Goal: Transaction & Acquisition: Download file/media

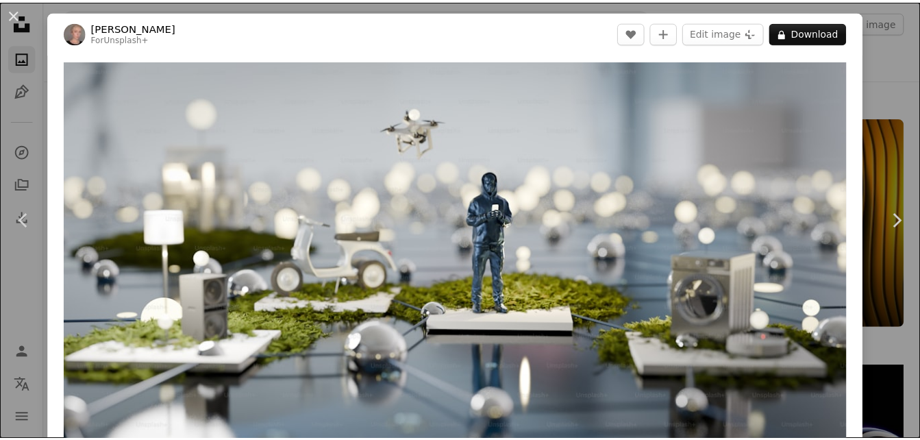
scroll to position [5051, 0]
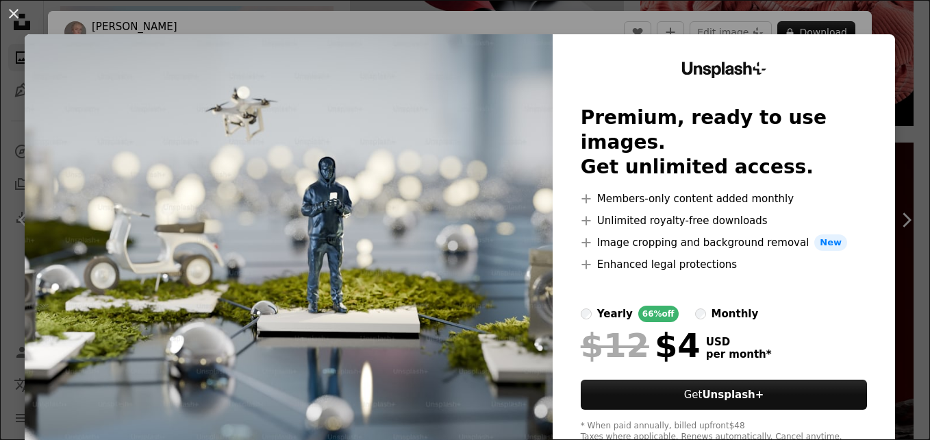
click at [896, 77] on div "An X shape Unsplash+ Premium, ready to use images. Get unlimited access. A plus…" at bounding box center [465, 220] width 930 height 440
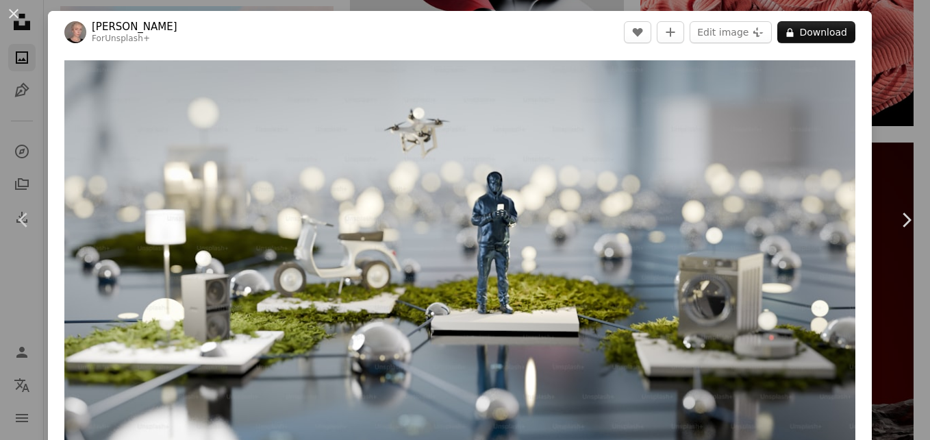
click at [896, 77] on div "An X shape Chevron left Chevron right [PERSON_NAME] For Unsplash+ A heart A plu…" at bounding box center [465, 220] width 930 height 440
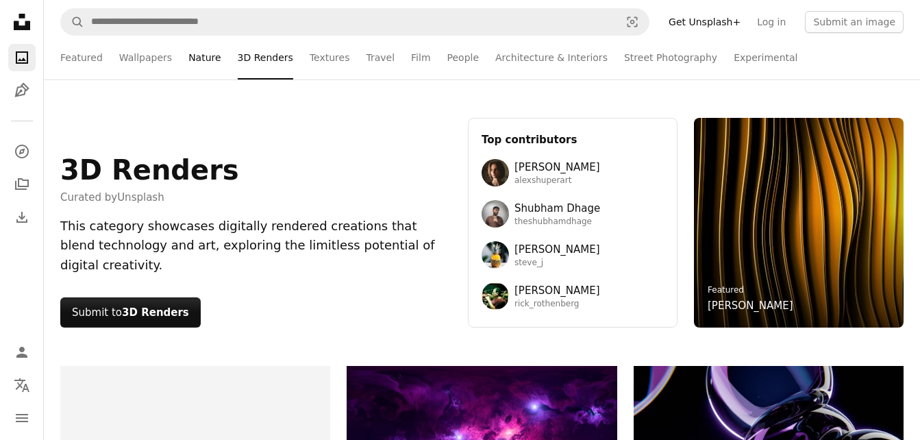
click at [198, 64] on link "Nature" at bounding box center [204, 58] width 32 height 44
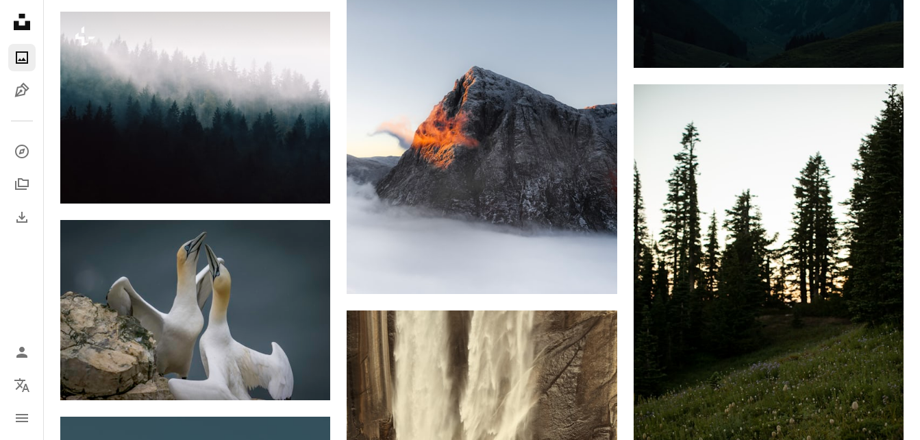
scroll to position [1840, 0]
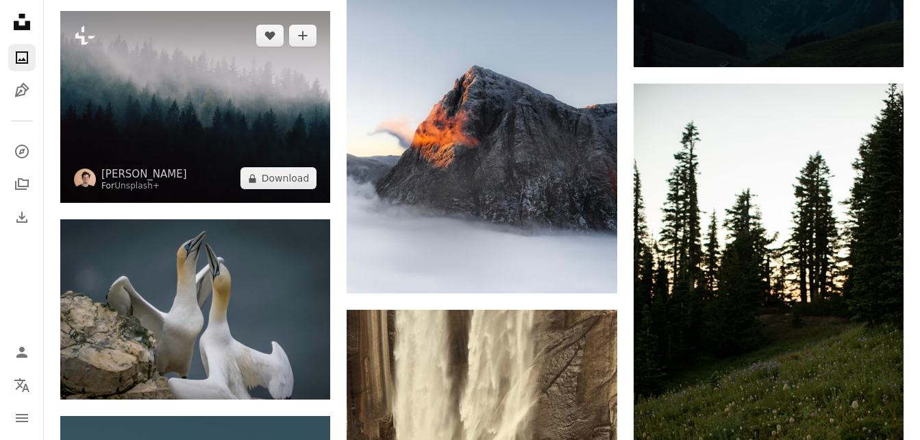
click at [180, 88] on img at bounding box center [195, 107] width 270 height 192
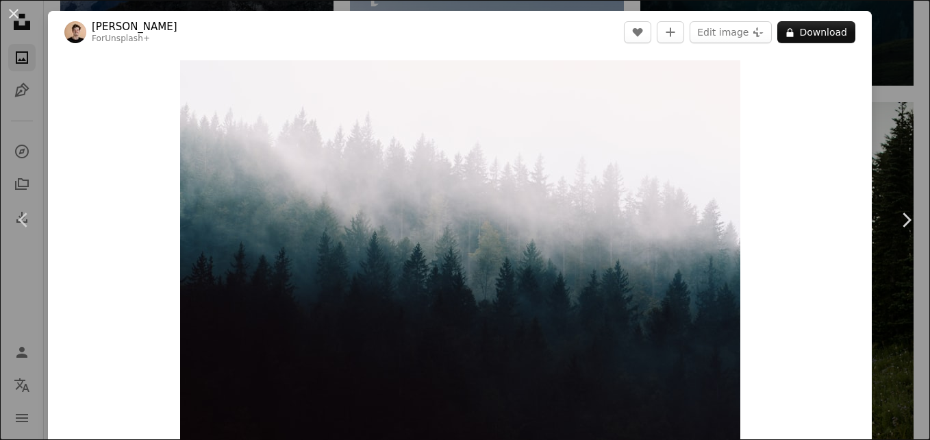
click at [884, 73] on div "An X shape Chevron left Chevron right [PERSON_NAME] For Unsplash+ A heart A plu…" at bounding box center [465, 220] width 930 height 440
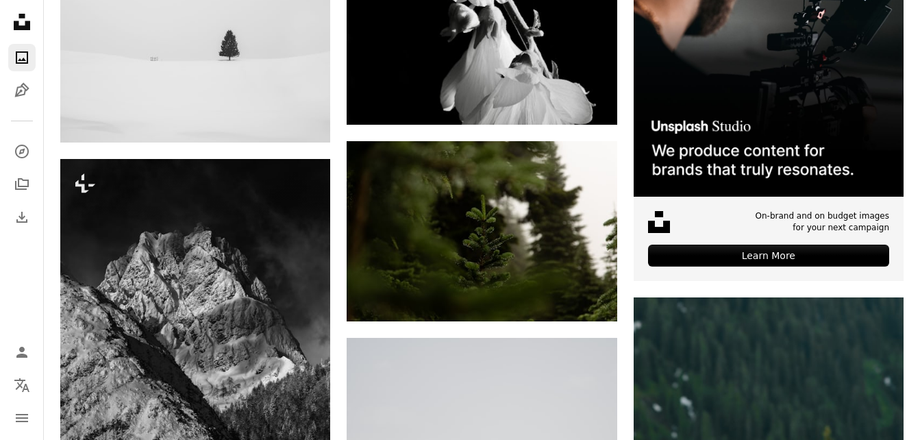
scroll to position [4497, 0]
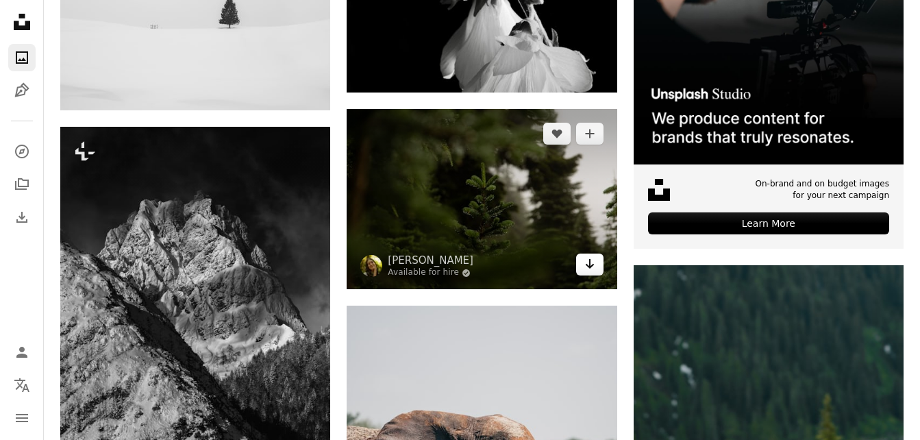
click at [591, 269] on icon "Arrow pointing down" at bounding box center [589, 264] width 11 height 16
